Goal: Find specific page/section: Find specific page/section

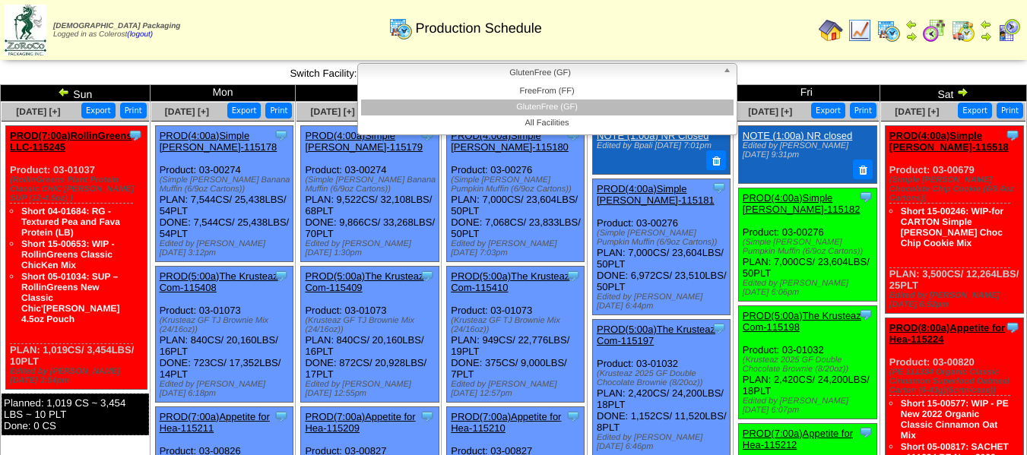
click at [496, 74] on span "GlutenFree (GF)" at bounding box center [540, 73] width 353 height 18
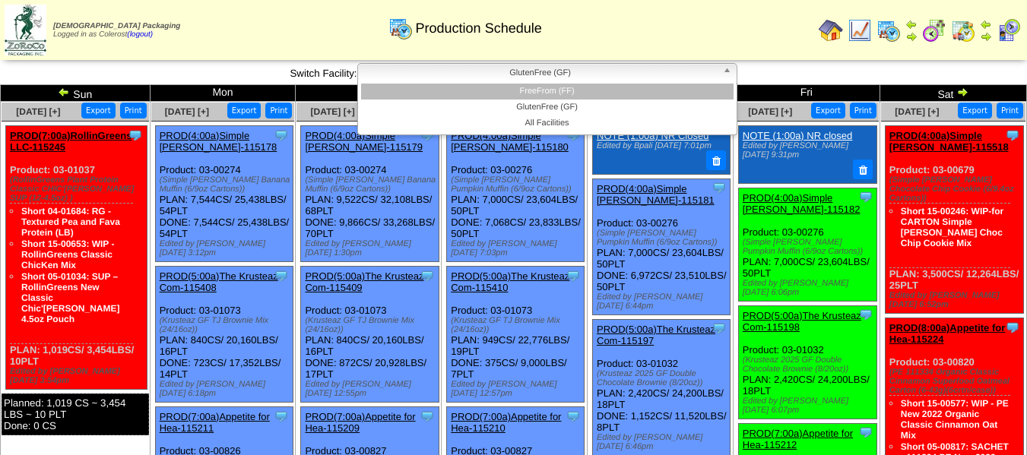
click at [496, 95] on li "FreeFrom (FF)" at bounding box center [547, 92] width 372 height 16
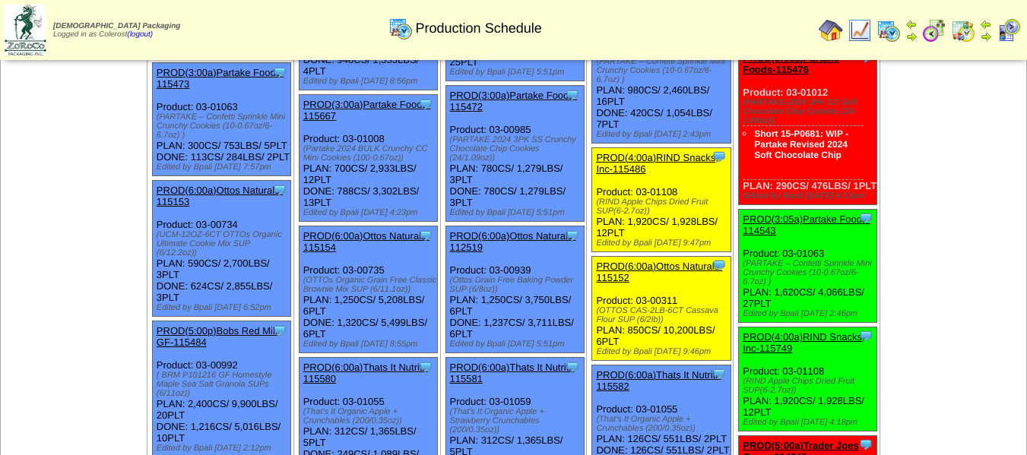
scroll to position [304, 0]
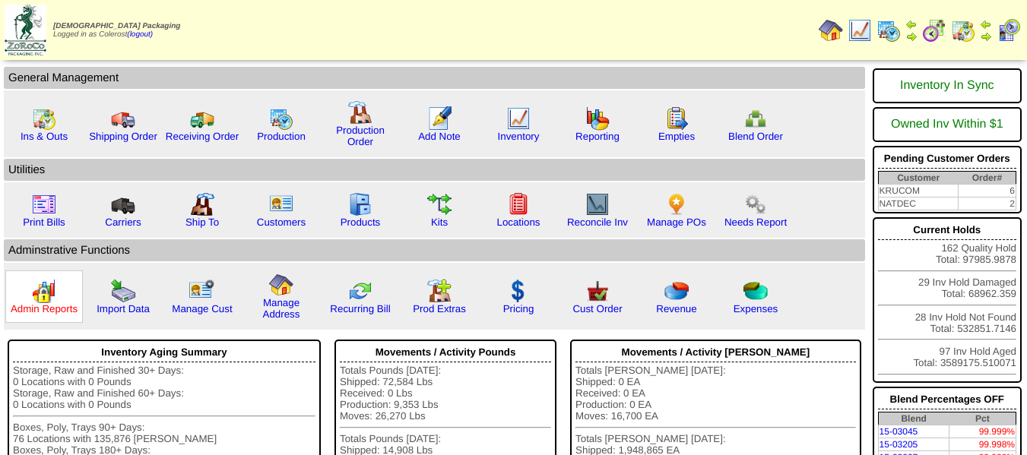
click at [55, 309] on link "Admin Reports" at bounding box center [44, 308] width 67 height 11
